Goal: Task Accomplishment & Management: Manage account settings

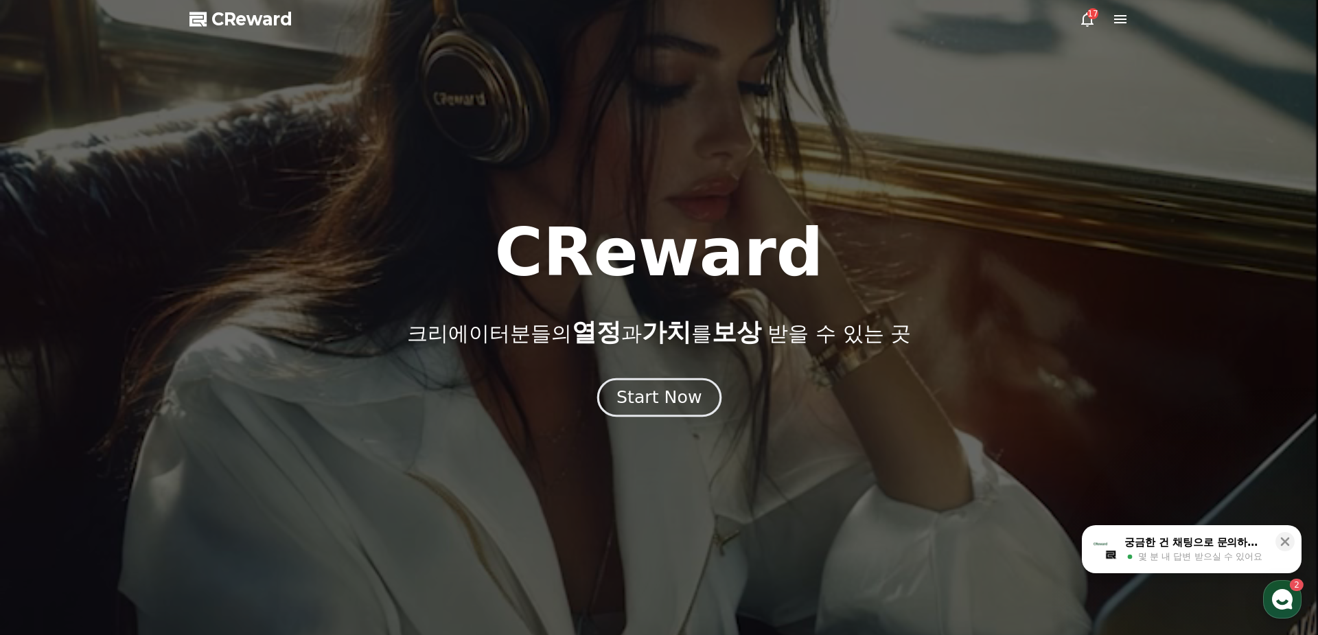
click at [667, 404] on div "Start Now" at bounding box center [659, 397] width 85 height 23
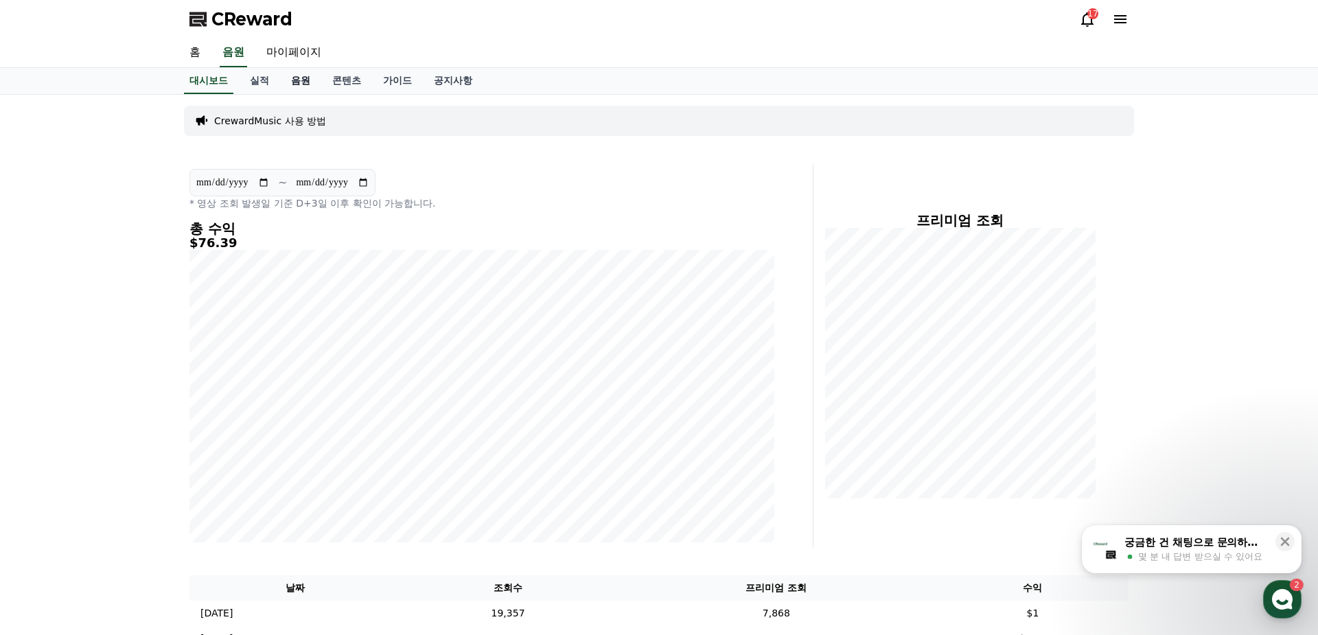
click at [301, 84] on link "음원" at bounding box center [300, 81] width 41 height 26
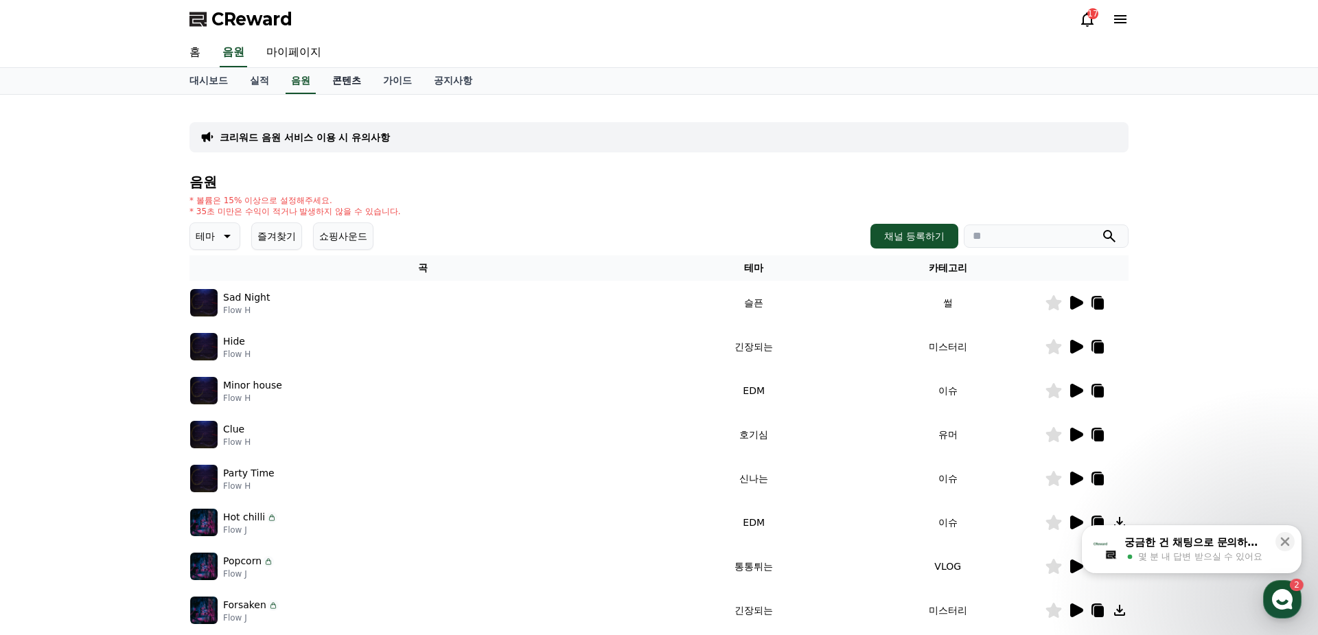
click at [339, 81] on link "콘텐츠" at bounding box center [346, 81] width 51 height 26
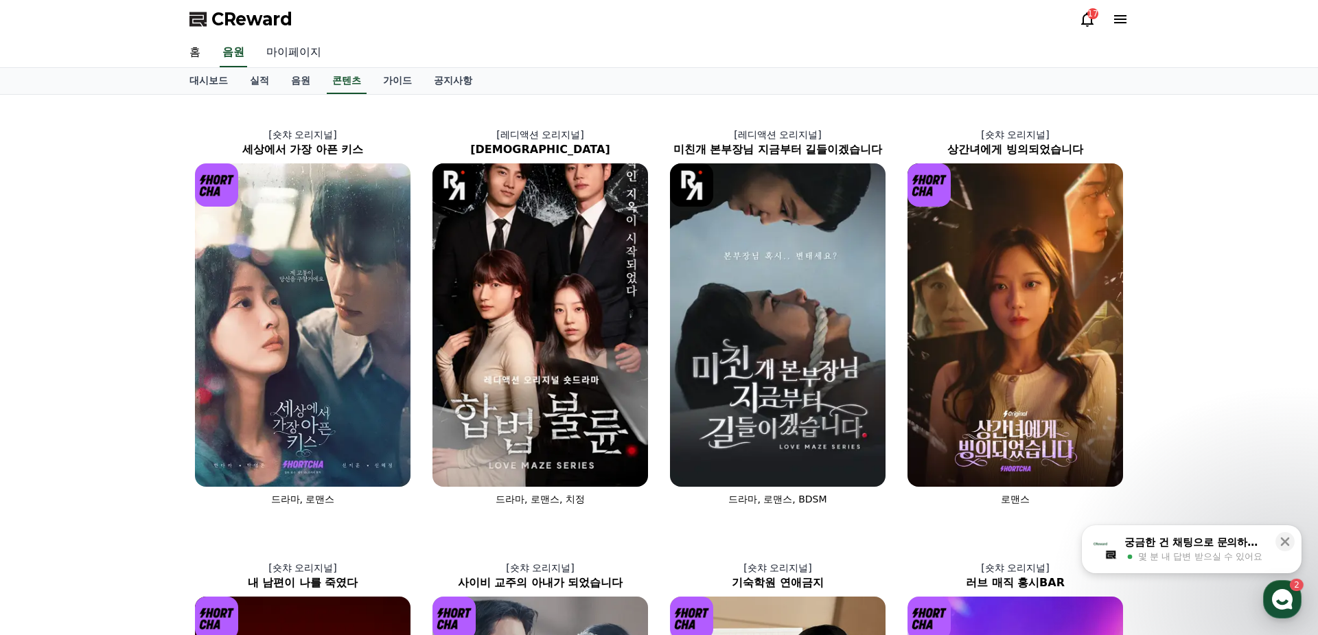
click at [285, 56] on link "마이페이지" at bounding box center [293, 52] width 77 height 29
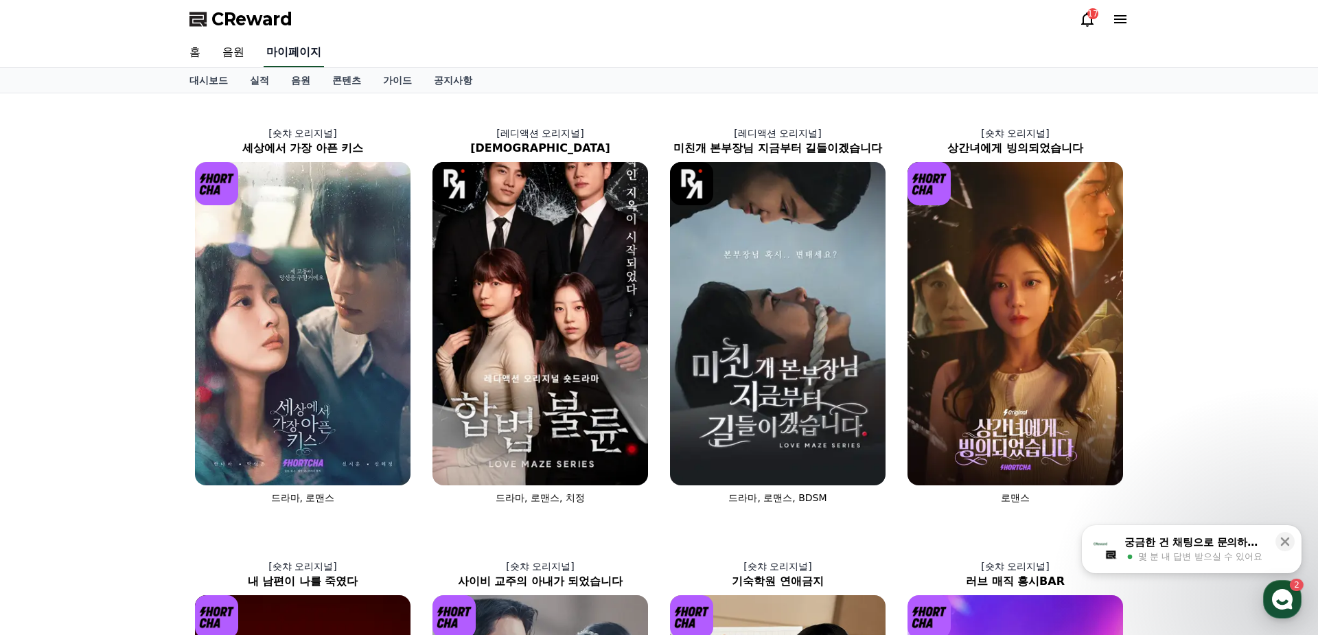
select select "**********"
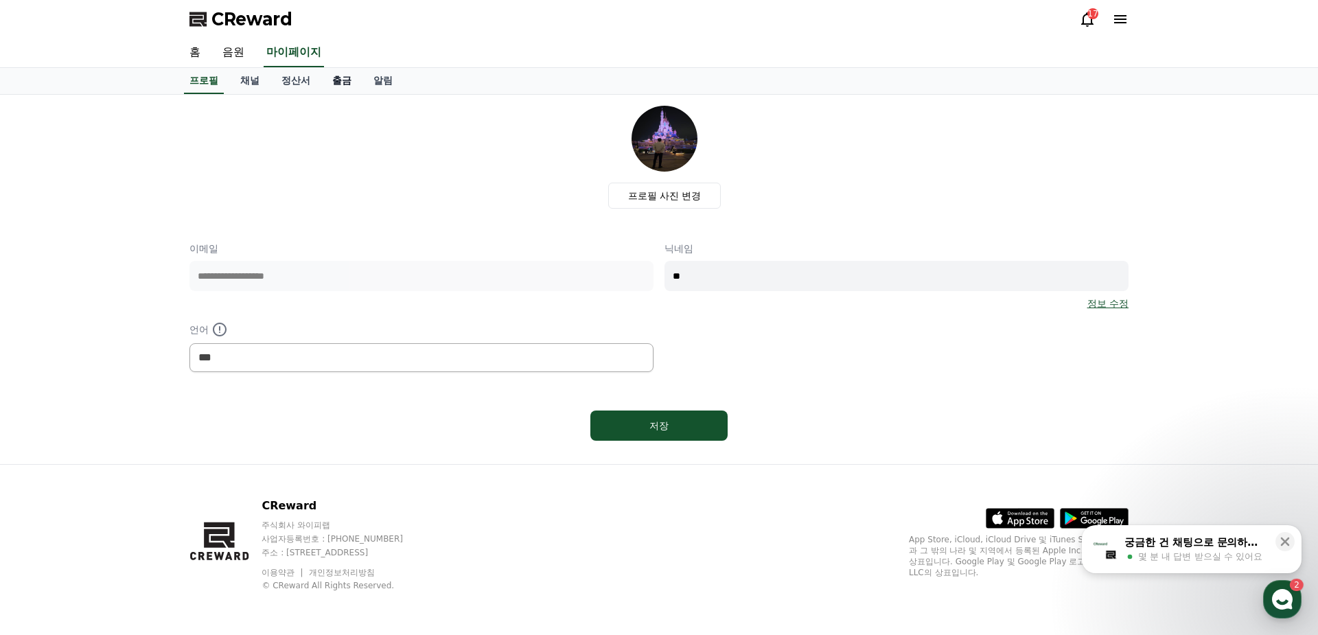
click at [341, 84] on link "출금" at bounding box center [341, 81] width 41 height 26
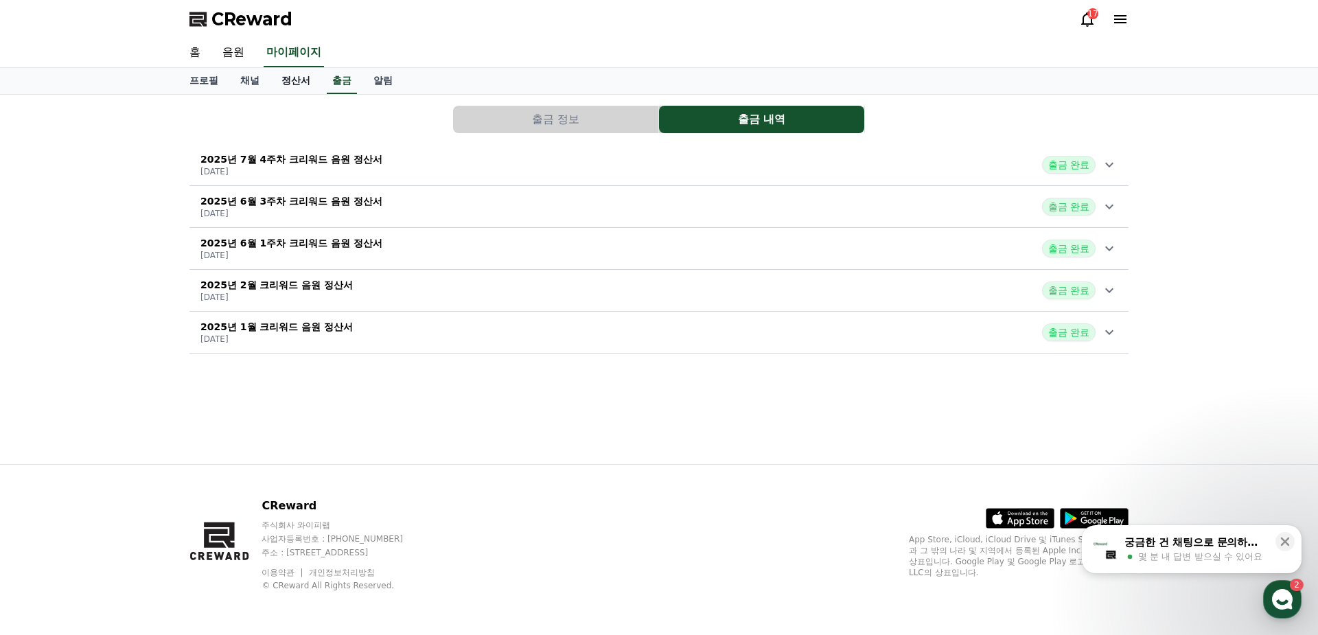
click at [306, 82] on link "정산서" at bounding box center [295, 81] width 51 height 26
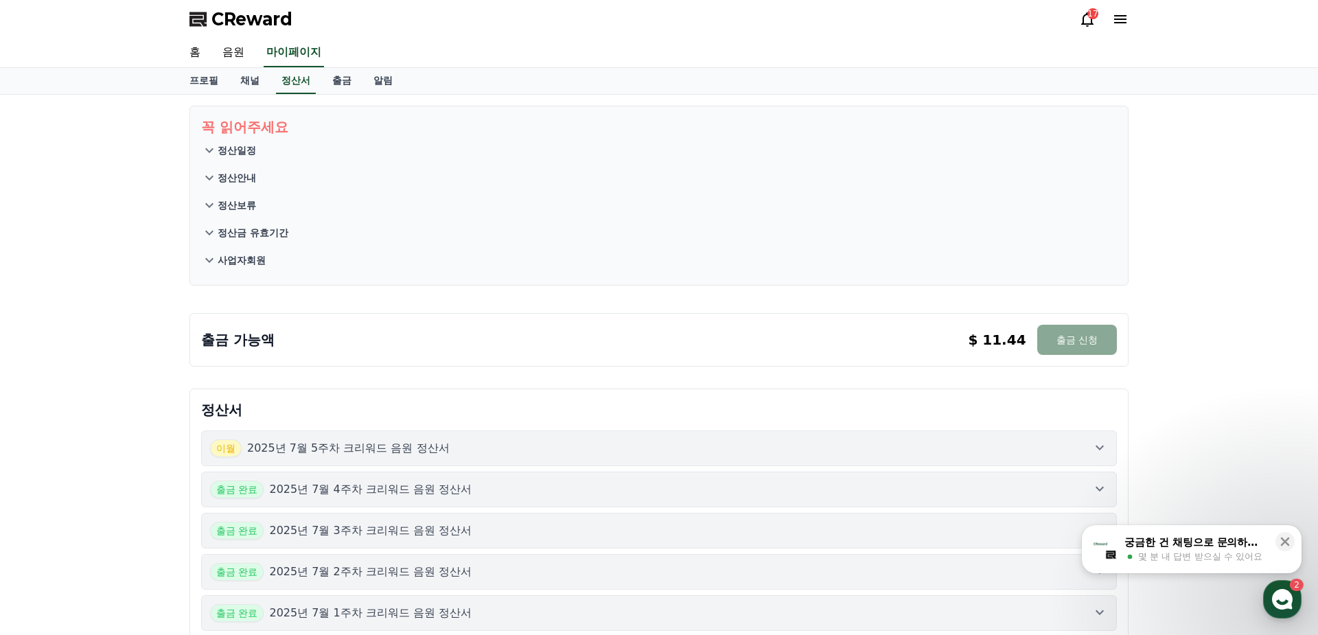
click at [382, 450] on p "2025년 7월 5주차 크리워드 음원 정산서" at bounding box center [348, 448] width 203 height 16
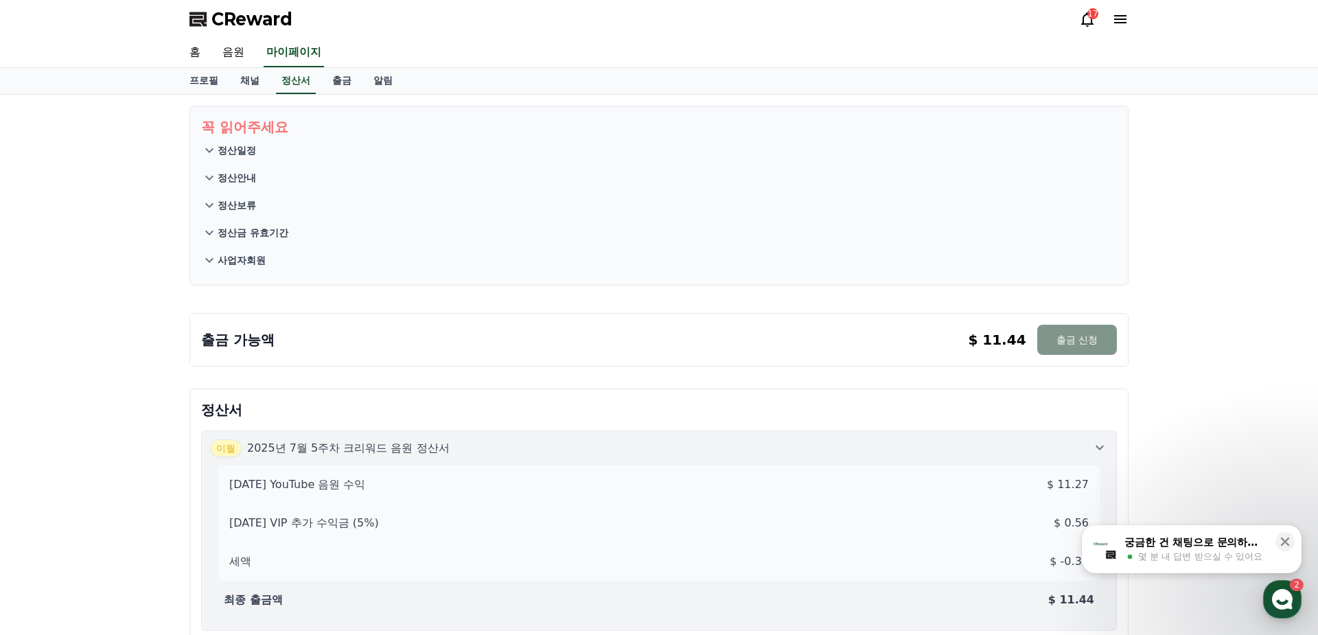
click at [1077, 334] on button "출금 신청" at bounding box center [1077, 340] width 80 height 30
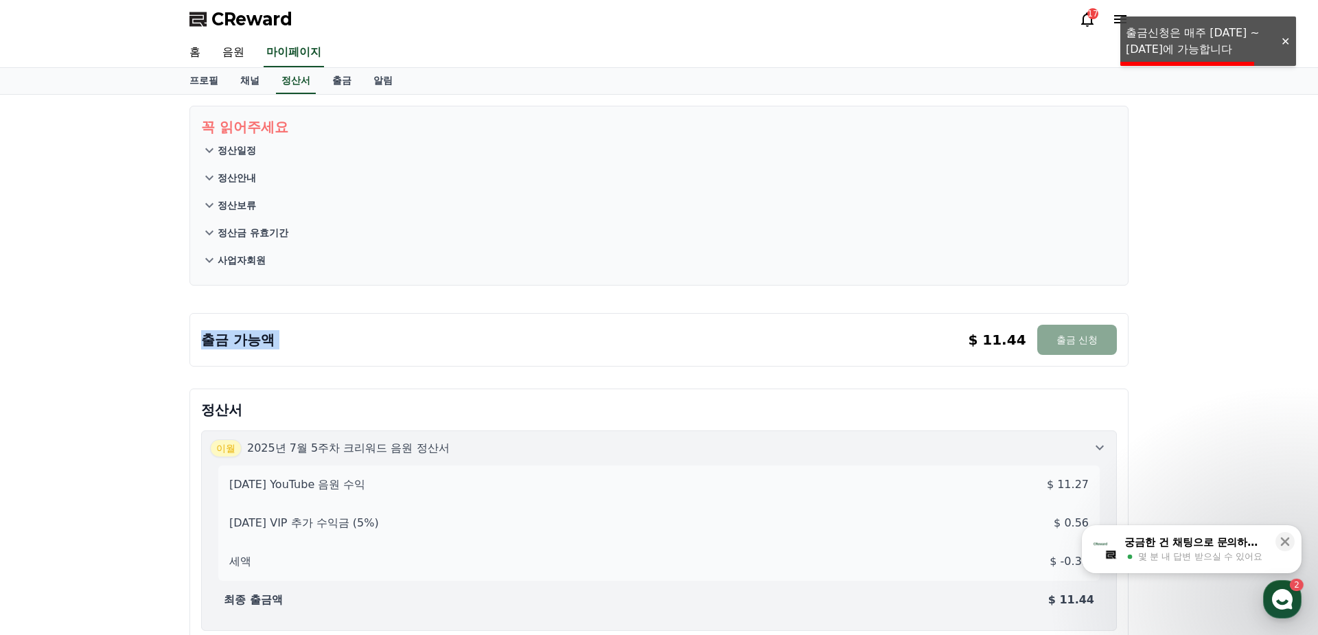
drag, startPoint x: 886, startPoint y: 338, endPoint x: 878, endPoint y: 275, distance: 63.0
click at [878, 275] on div "꼭 읽어주세요 정산일정 정산안내 정산보류 정산금 유효기간 사업자회원 출금 가능액 $ 11.44 출금 신청 $ 11.44 출금 신청 정산서 [D…" at bounding box center [658, 647] width 961 height 1105
click at [878, 275] on section "꼭 읽어주세요 정산일정 정산안내 정산보류 정산금 유효기간 사업자회원" at bounding box center [658, 196] width 939 height 180
drag, startPoint x: 818, startPoint y: 300, endPoint x: 812, endPoint y: 336, distance: 36.8
click at [812, 336] on div "꼭 읽어주세요 정산일정 정산안내 정산보류 정산금 유효기간 사업자회원 출금 가능액 $ 11.44 출금 신청 $ 11.44 출금 신청 정산서 [D…" at bounding box center [658, 647] width 961 height 1105
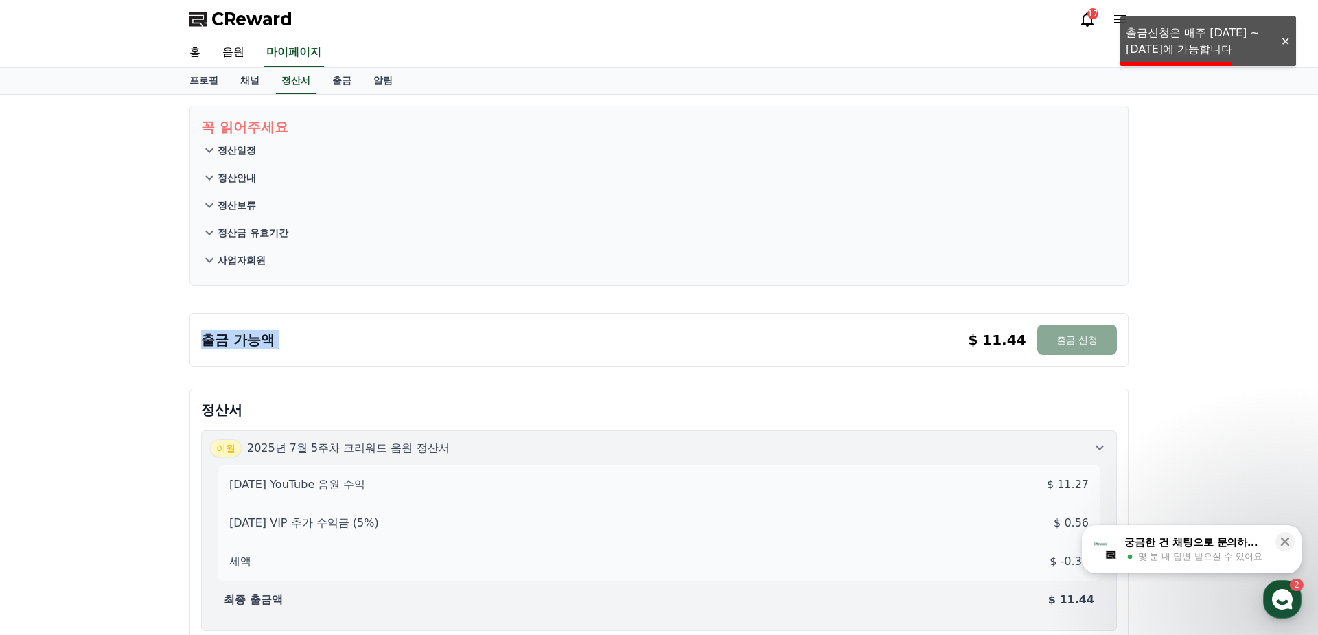
click at [812, 336] on div "출금 가능액 $ 11.44 출금 신청 $ 11.44 출금 신청" at bounding box center [659, 340] width 916 height 30
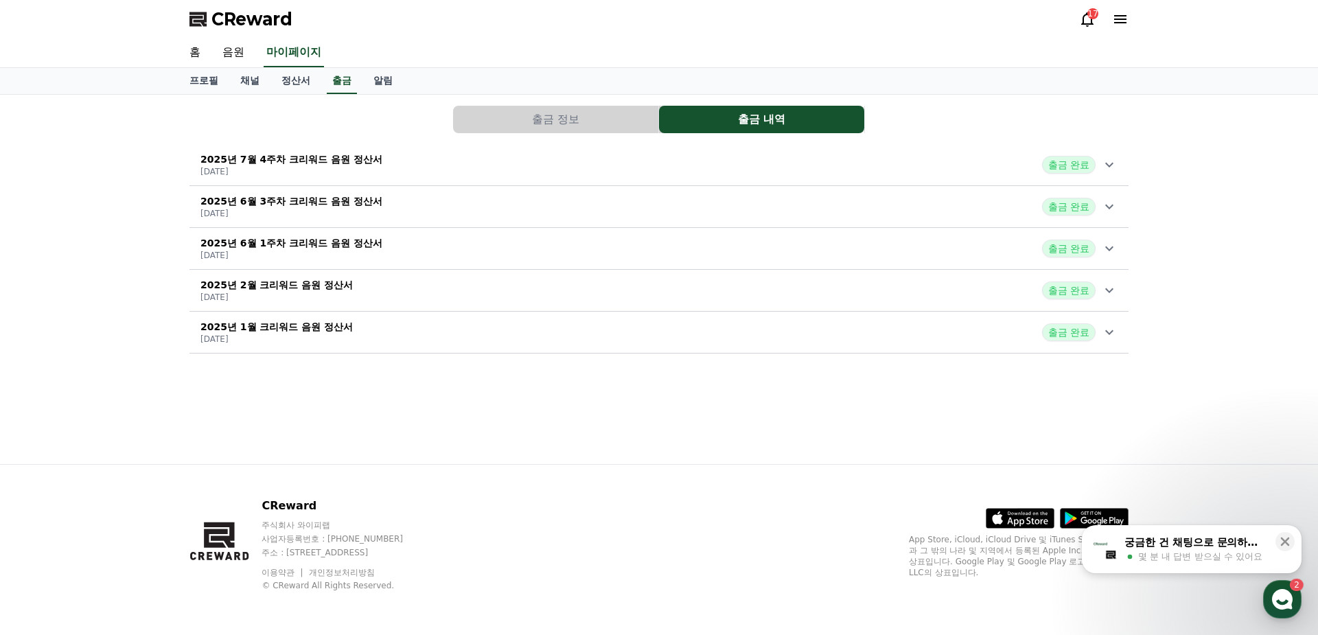
click at [341, 211] on p "[DATE]" at bounding box center [291, 213] width 182 height 11
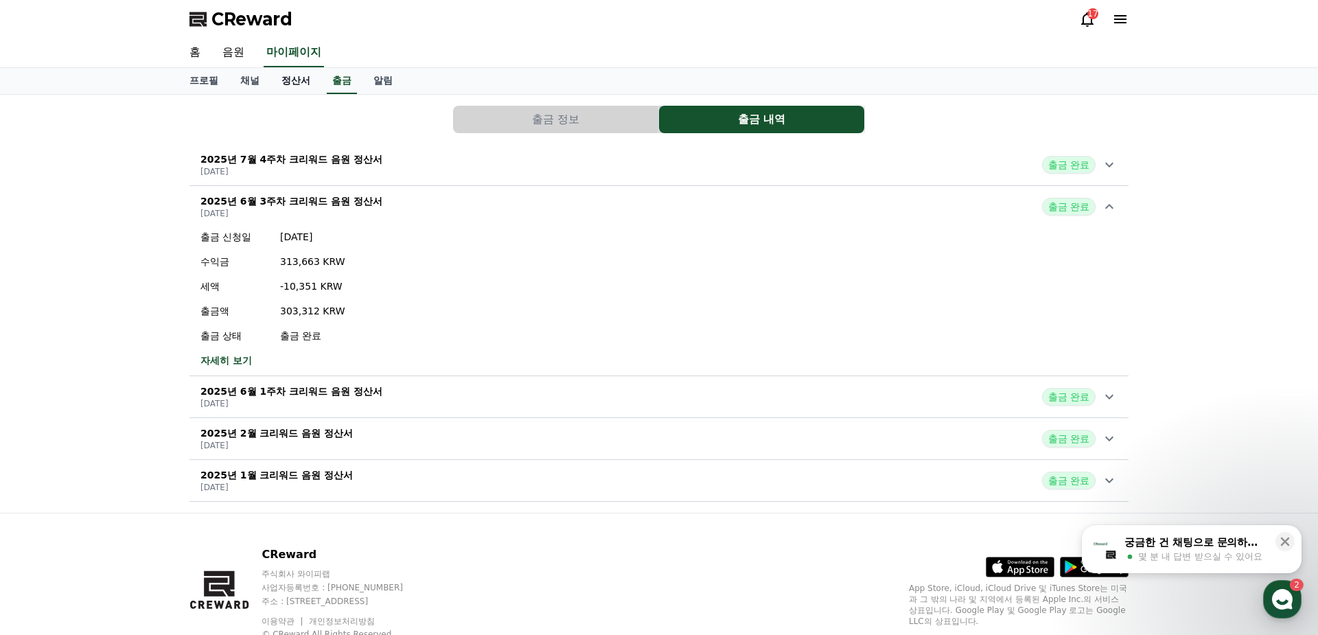
click at [301, 80] on link "정산서" at bounding box center [295, 81] width 51 height 26
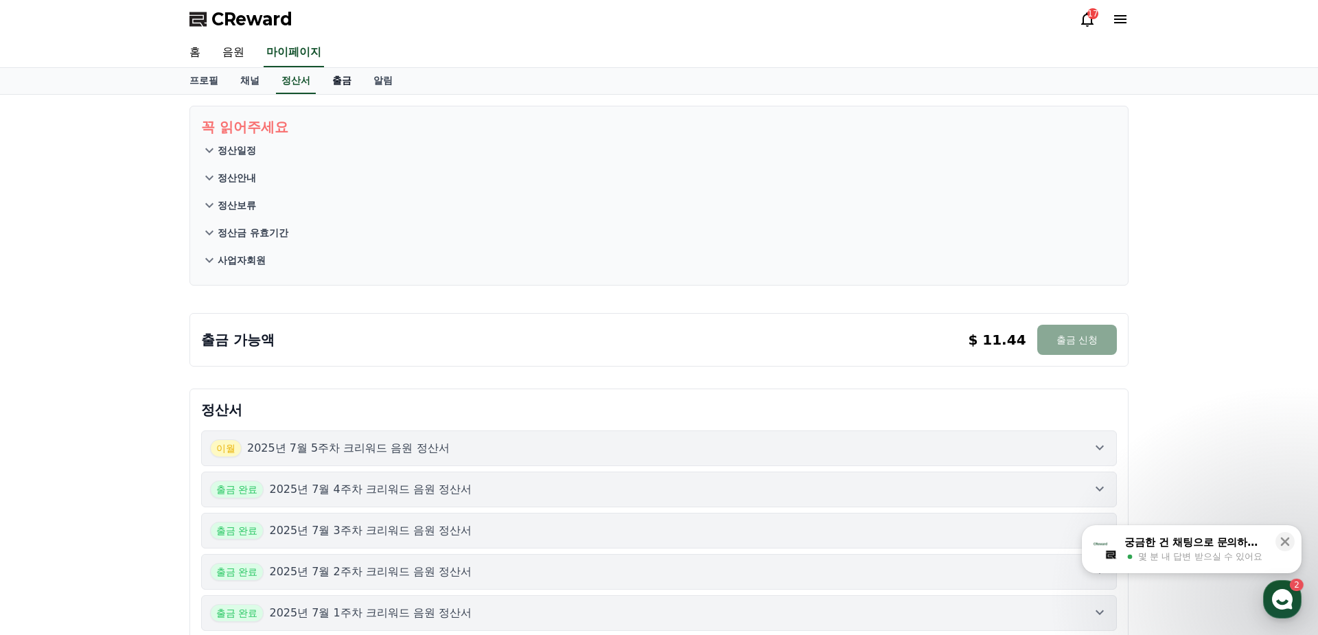
click at [345, 89] on link "출금" at bounding box center [341, 81] width 41 height 26
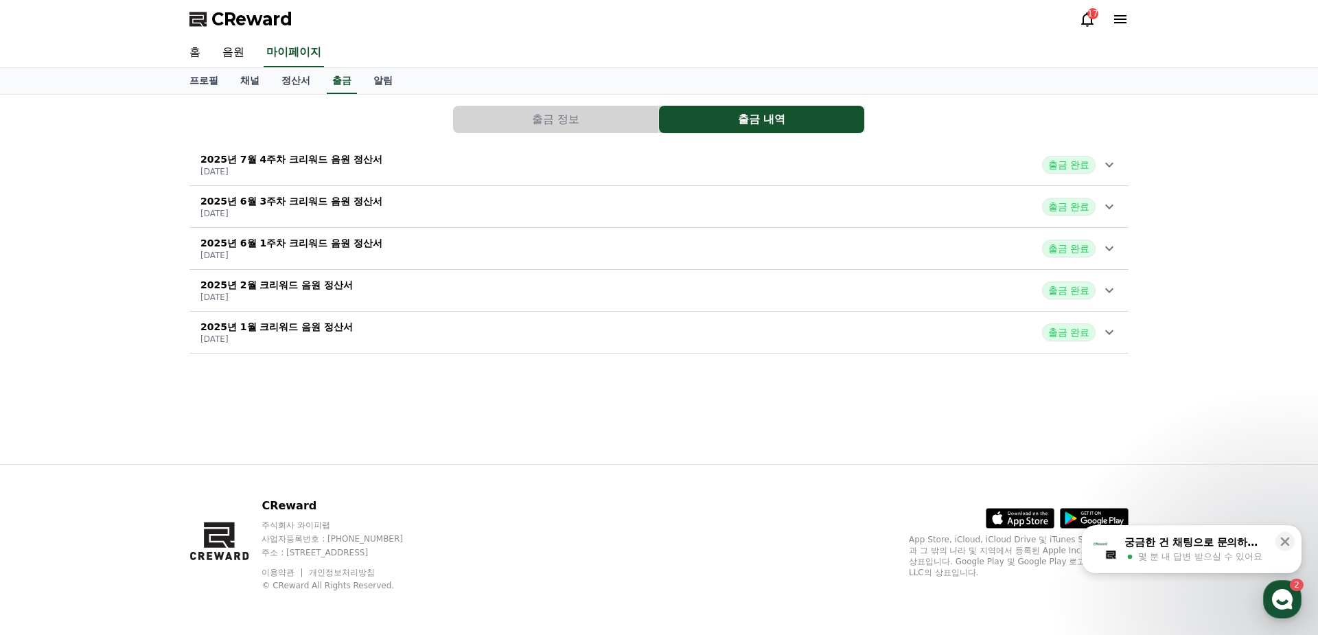
click at [791, 337] on div "2025년 1월 크리워드 음원 정산서 [DATE] 출금 완료" at bounding box center [658, 332] width 939 height 36
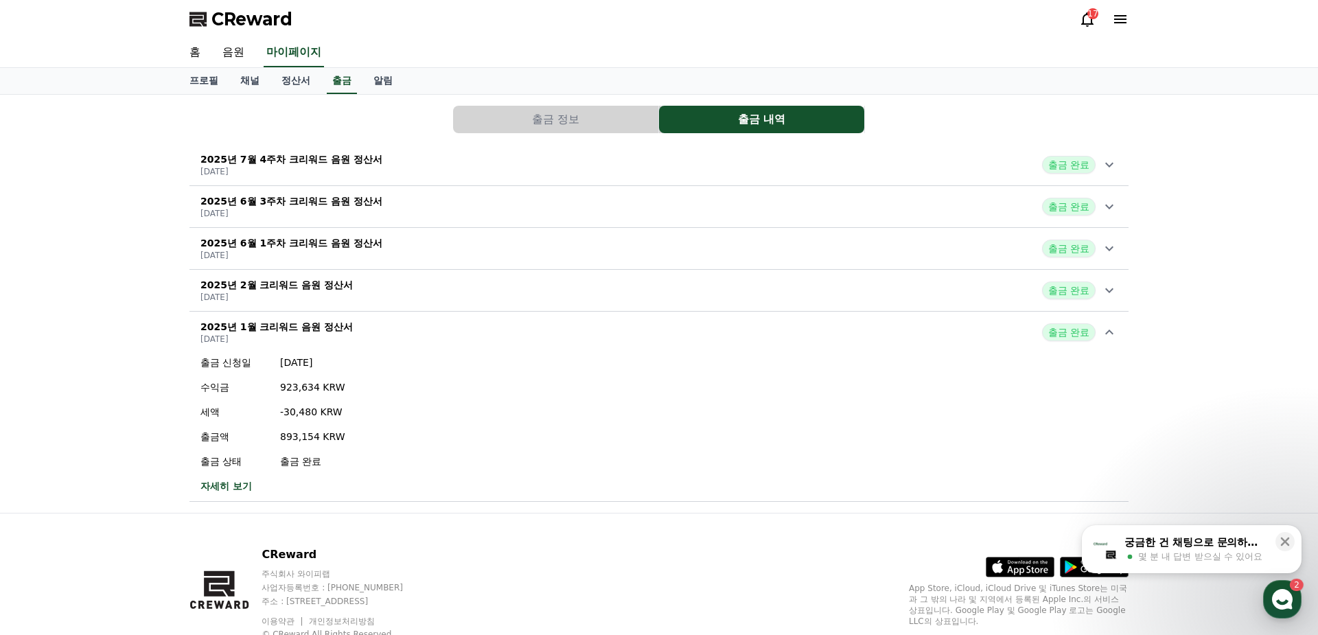
click at [778, 297] on div "2025년 2월 크리워드 음원 정산서 [DATE] 출금 완료" at bounding box center [658, 291] width 939 height 36
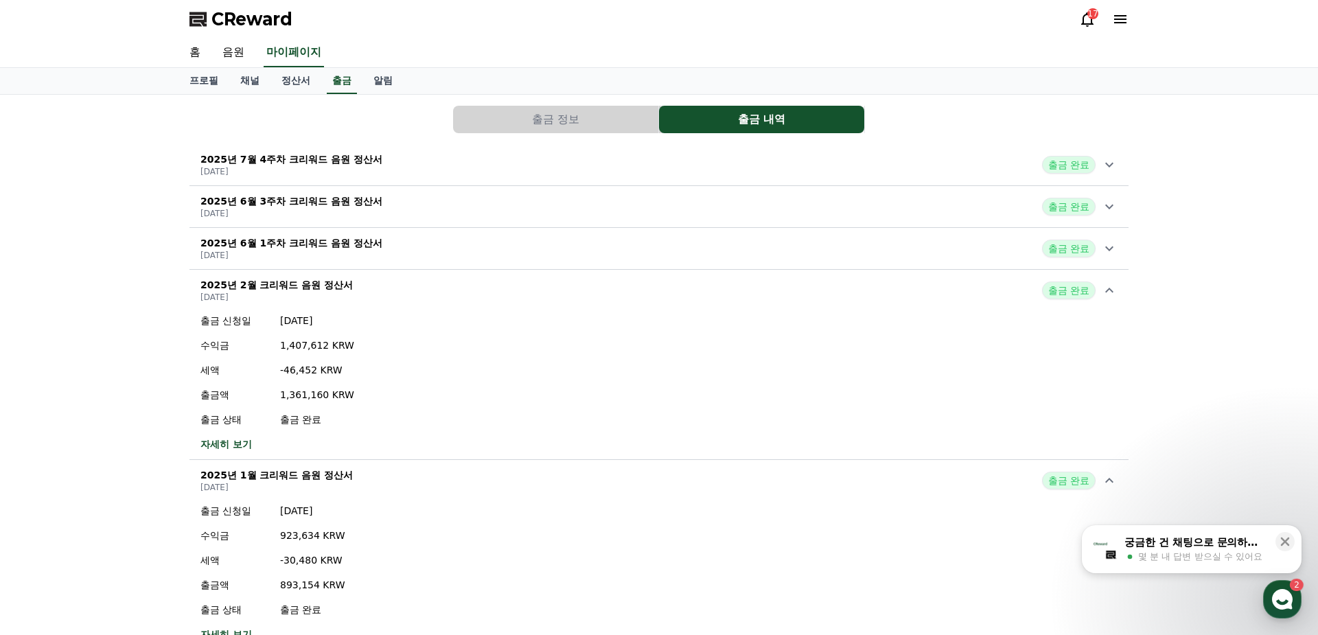
click at [783, 255] on div "2025년 6월 1주차 크리워드 음원 정산서 [DATE] 출금 완료" at bounding box center [658, 249] width 939 height 36
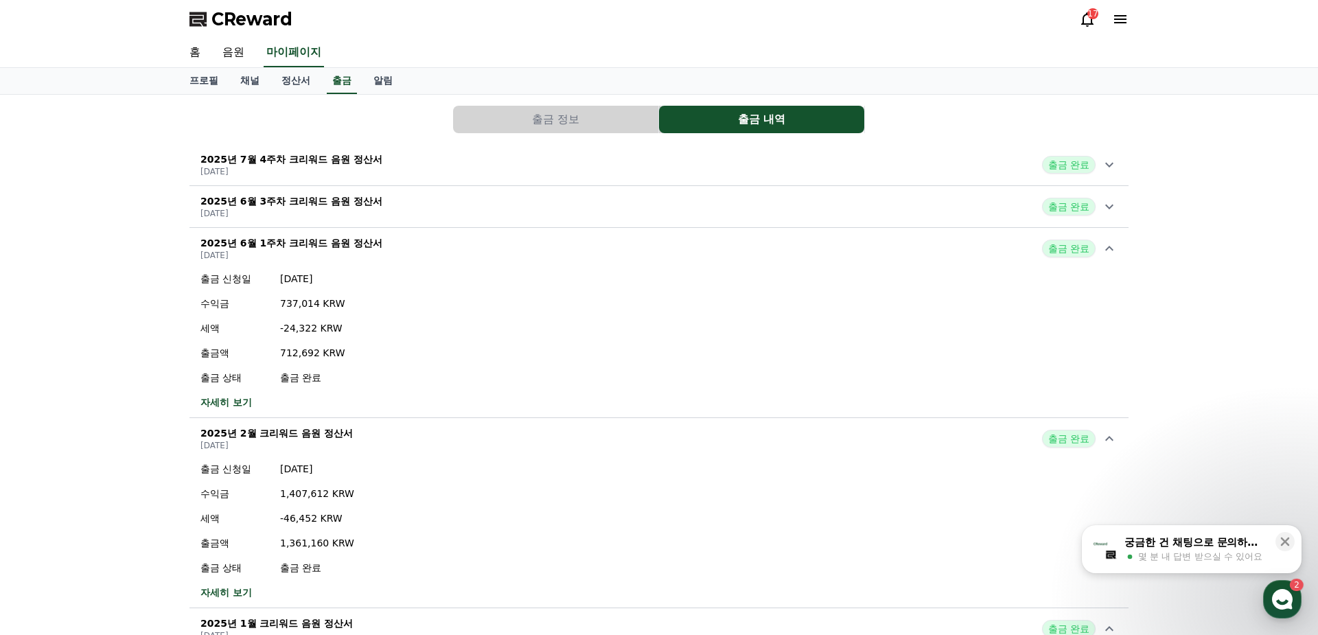
click at [384, 202] on div "2025년 6월 3주차 크리워드 음원 정산서 [DATE] 출금 완료" at bounding box center [658, 207] width 939 height 36
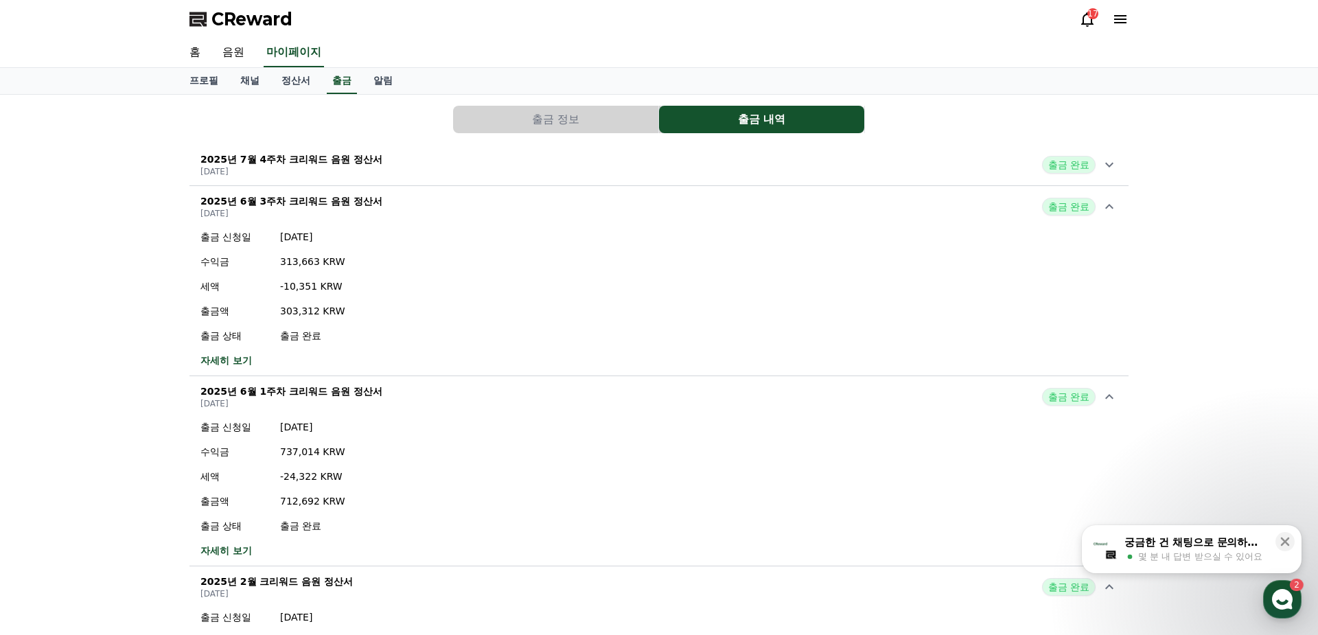
click at [378, 160] on div "2025년 7월 4주차 크리워드 음원 정산서 [DATE] 출금 완료" at bounding box center [658, 165] width 939 height 36
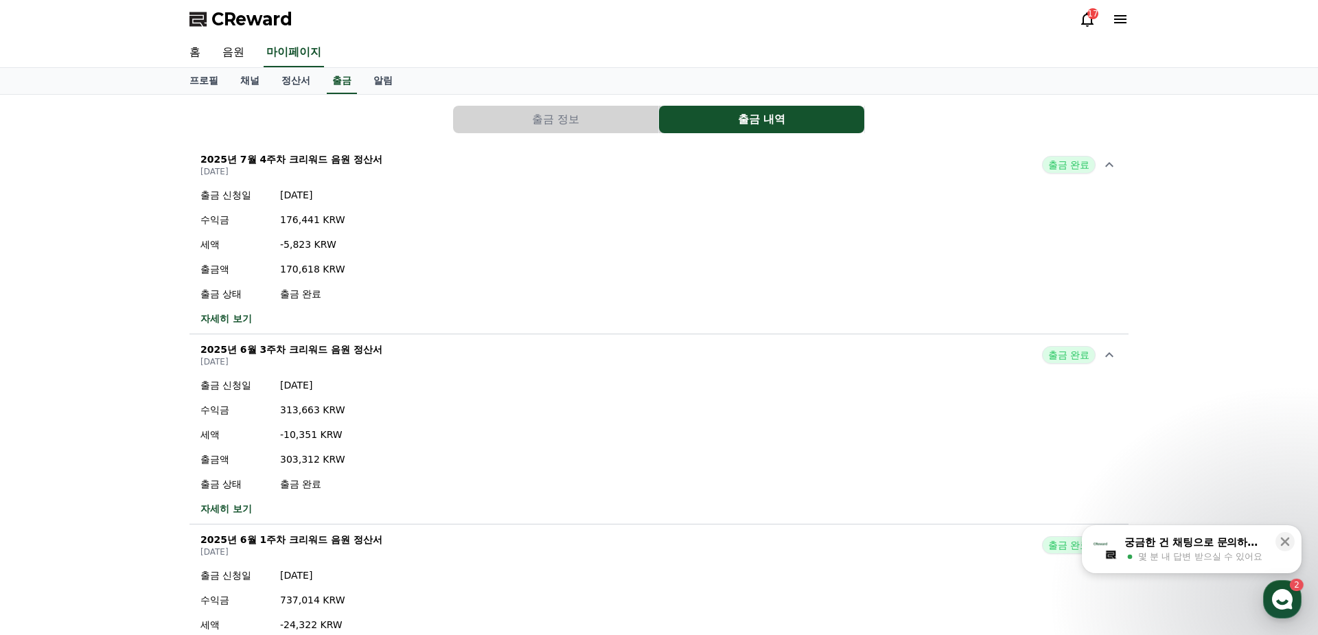
drag, startPoint x: 462, startPoint y: 198, endPoint x: 514, endPoint y: 65, distance: 143.0
click at [273, 634] on html "CReward 17 홈 음원 마이페이지 프로필 채널 정산서 출금 알림 출금 정보 출금 내역 2025년 7월 4주차 크리워드 음원 정산서 [DA…" at bounding box center [659, 638] width 1318 height 1277
